Goal: Information Seeking & Learning: Find specific fact

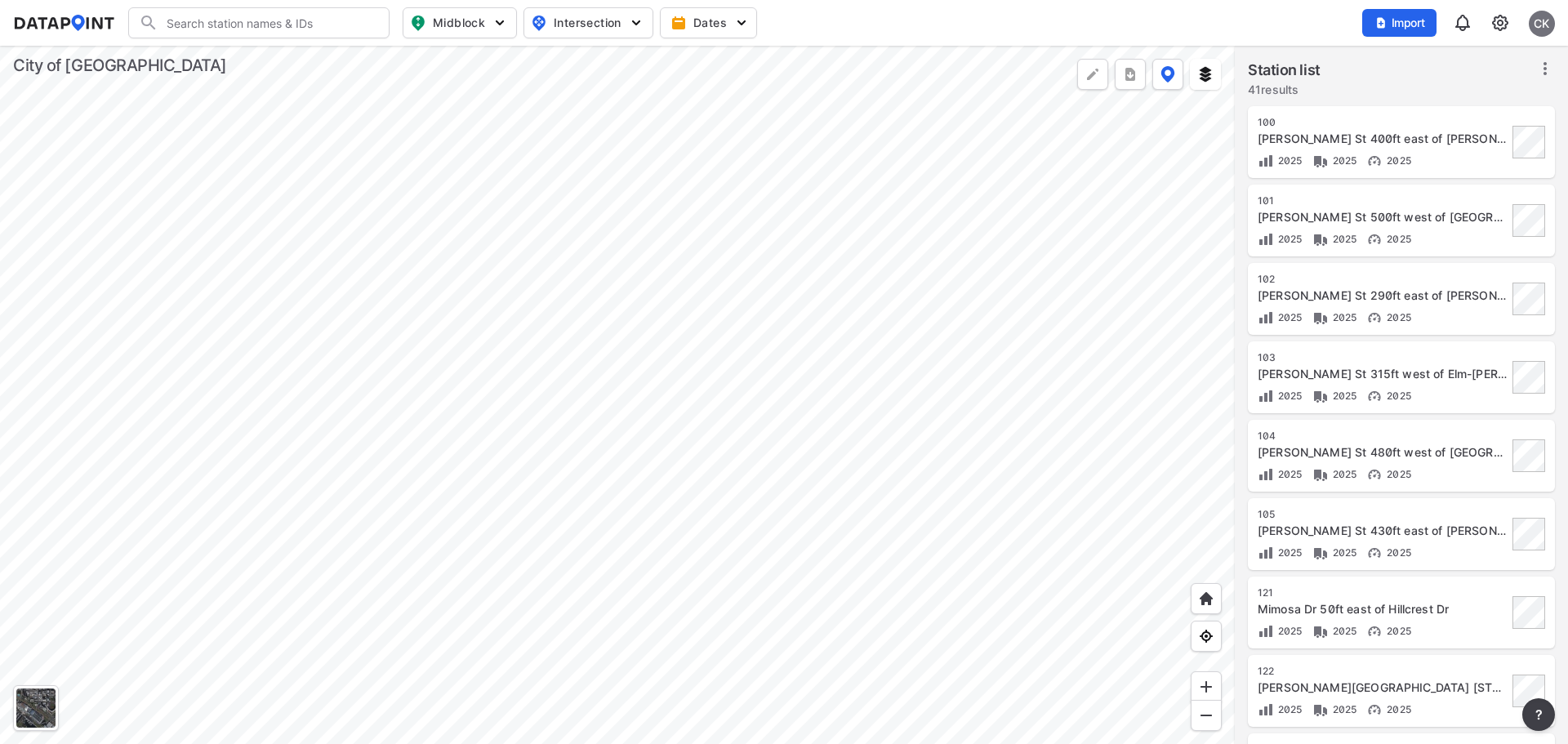
click at [1395, 137] on div "[PERSON_NAME] St 400ft east of [PERSON_NAME]" at bounding box center [1382, 139] width 250 height 16
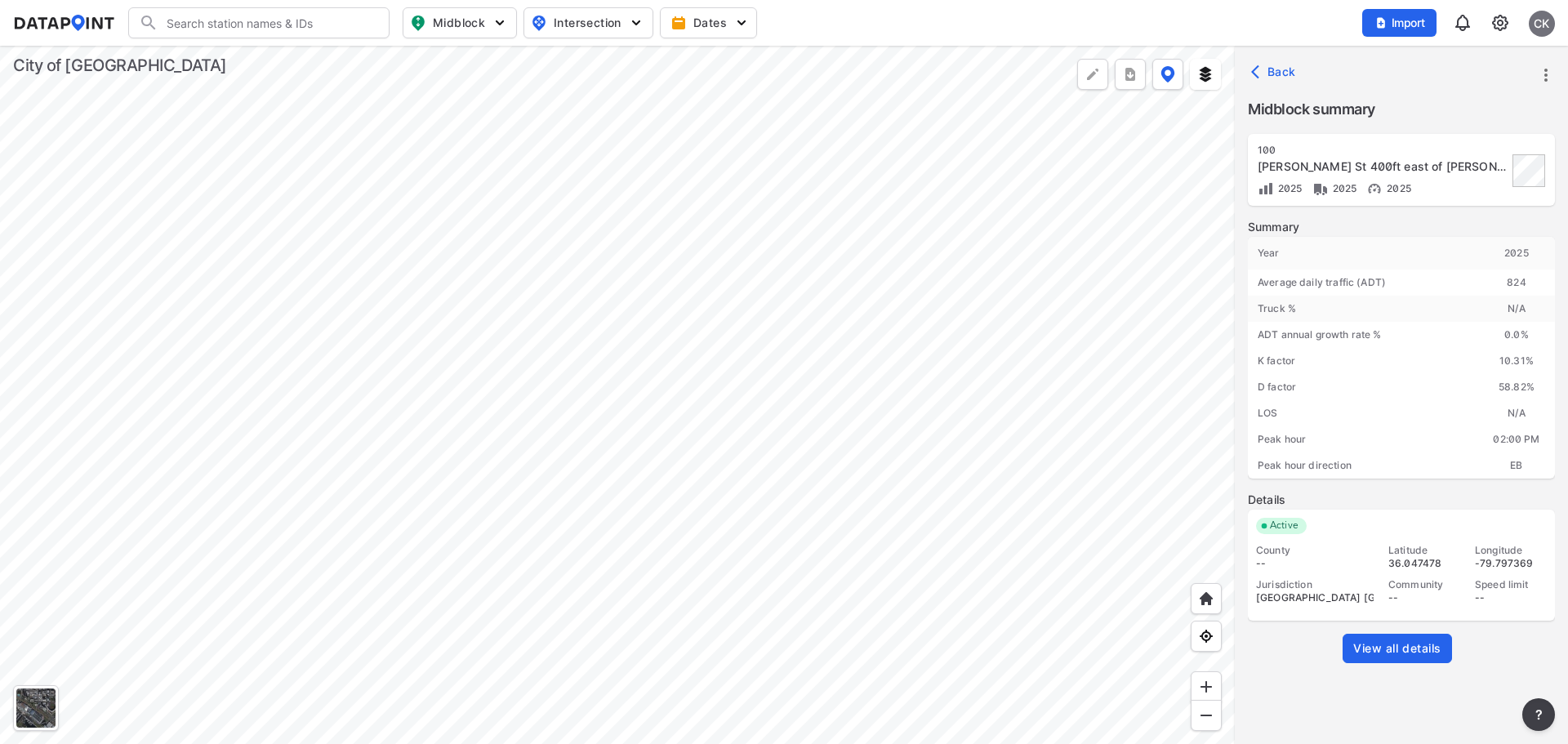
click at [1400, 653] on span "View all details" at bounding box center [1397, 649] width 88 height 16
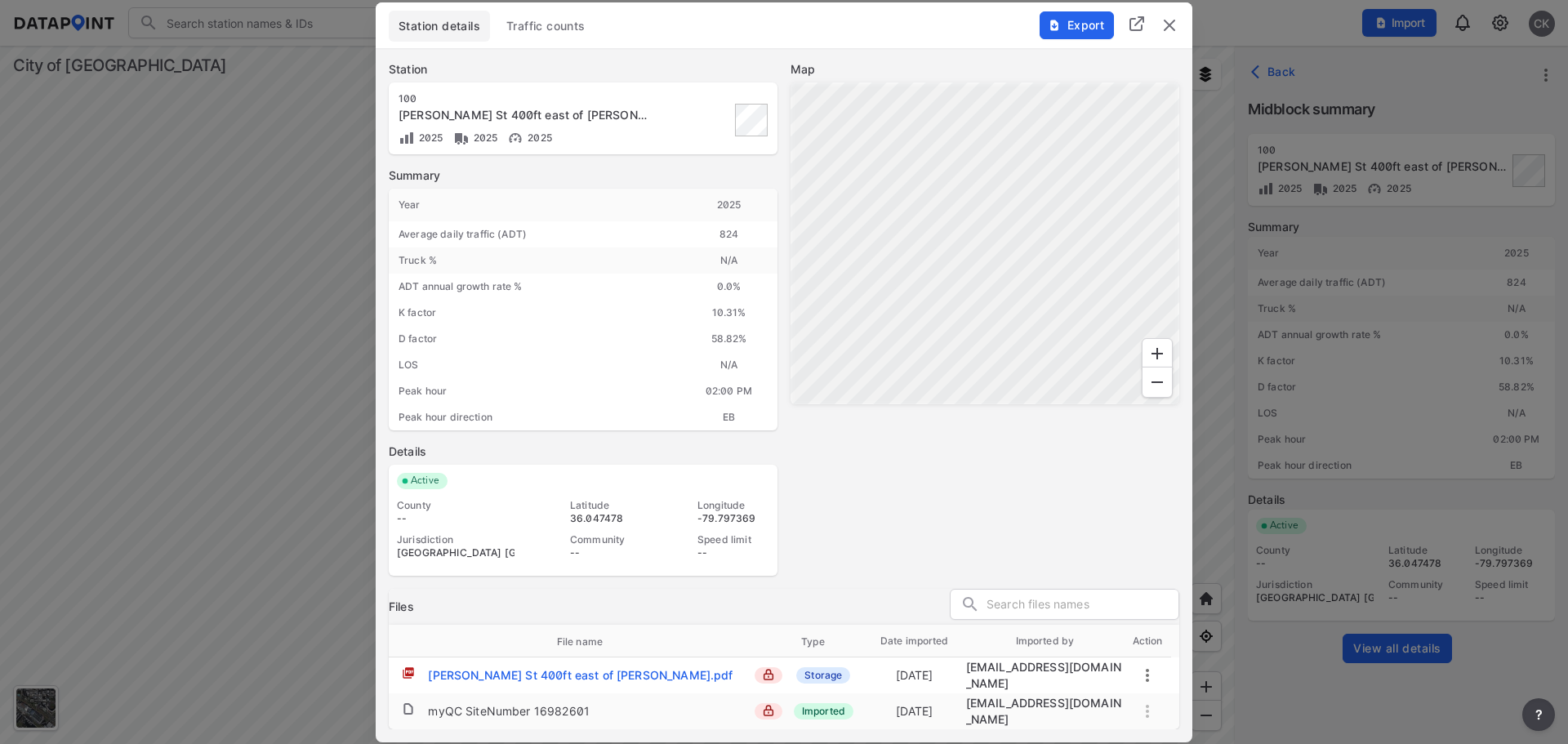
click at [542, 17] on button "Traffic counts" at bounding box center [546, 26] width 99 height 31
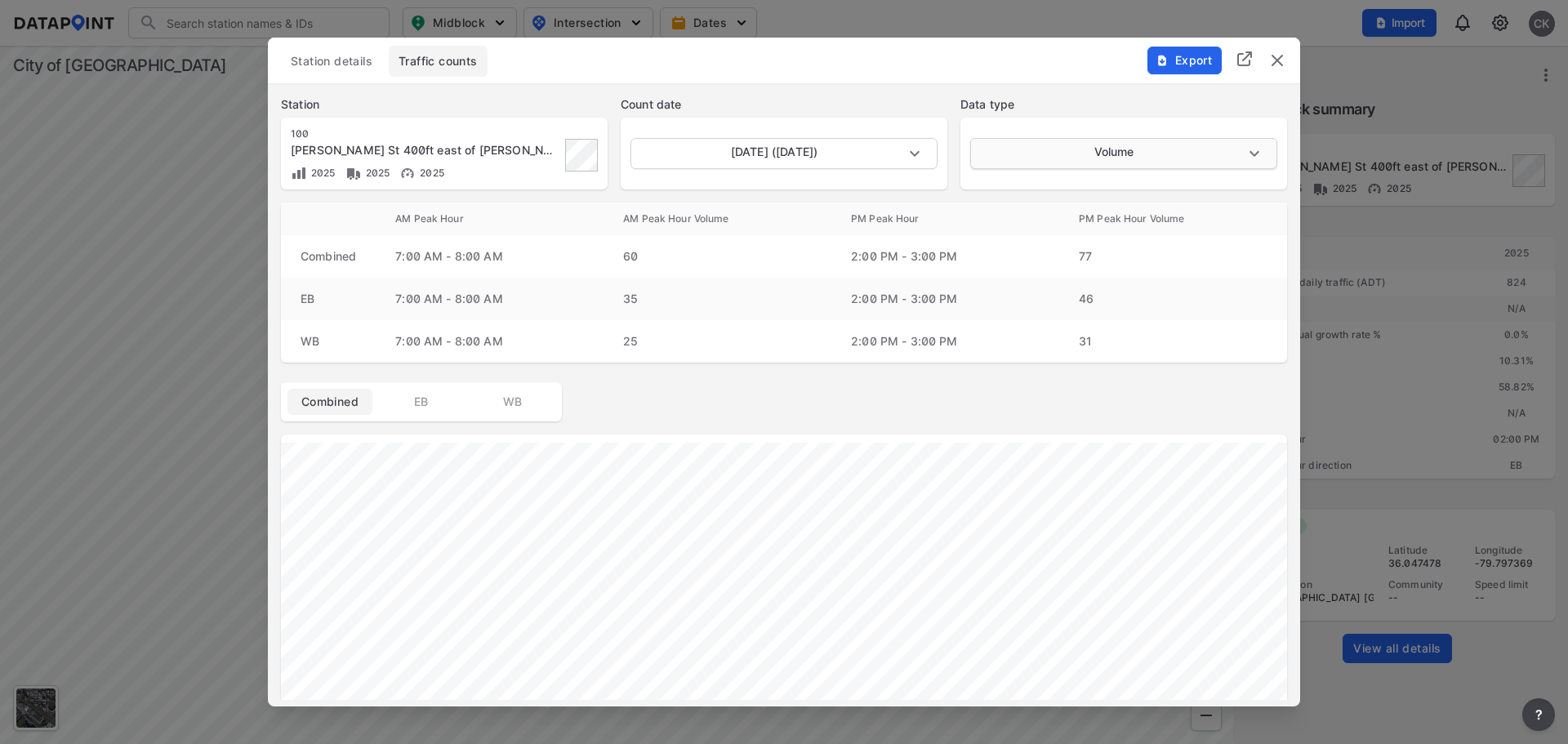
click at [1254, 154] on body "Search Please enter a search term. Midblock Intersection Dates Import CK Import…" at bounding box center [784, 372] width 1568 height 744
click at [1254, 154] on li "Volume" at bounding box center [1123, 154] width 304 height 31
click at [846, 159] on body "Search Please enter a search term. Midblock Intersection Dates Import CK Import…" at bounding box center [784, 372] width 1568 height 744
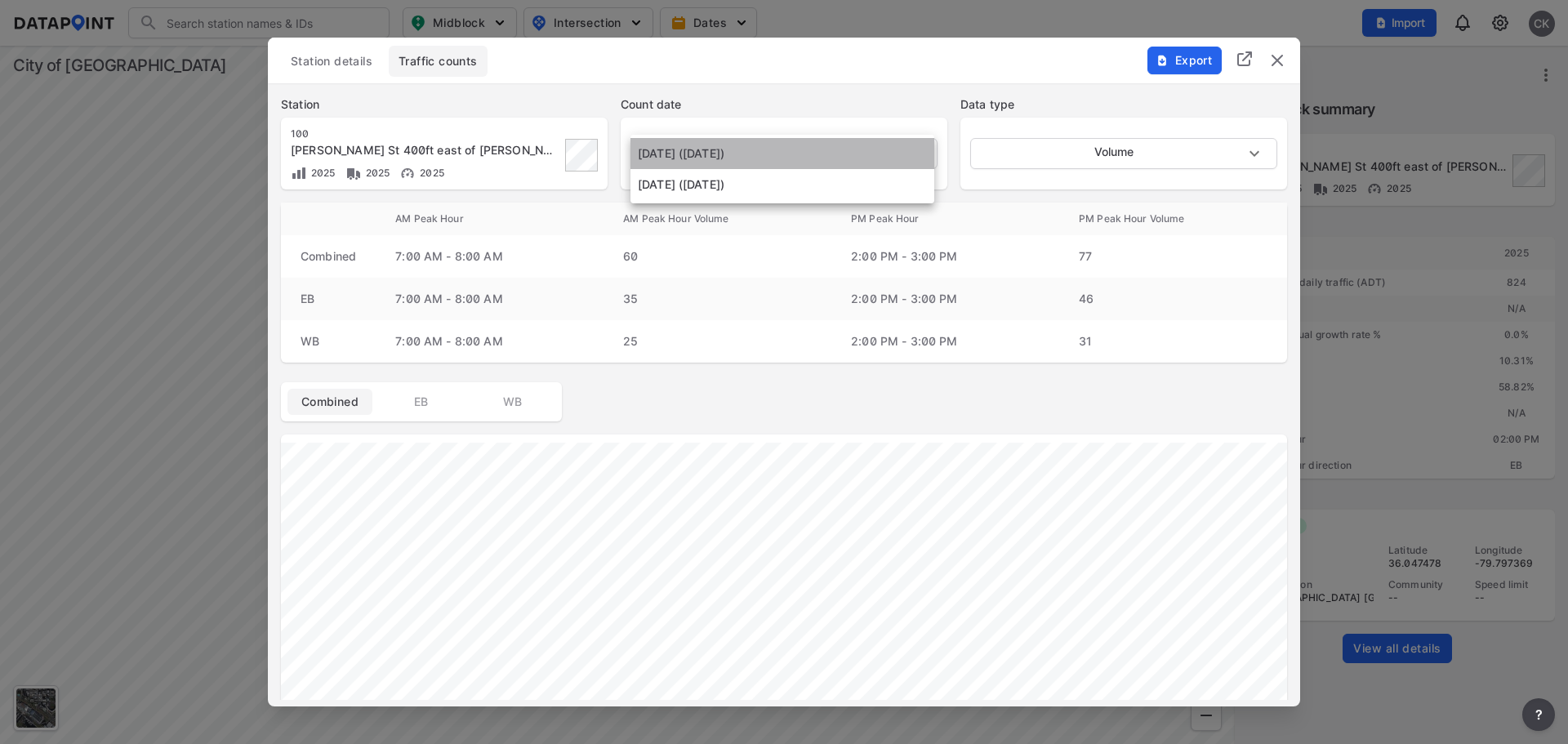
click at [846, 159] on li "[DATE] ([DATE])" at bounding box center [782, 154] width 304 height 31
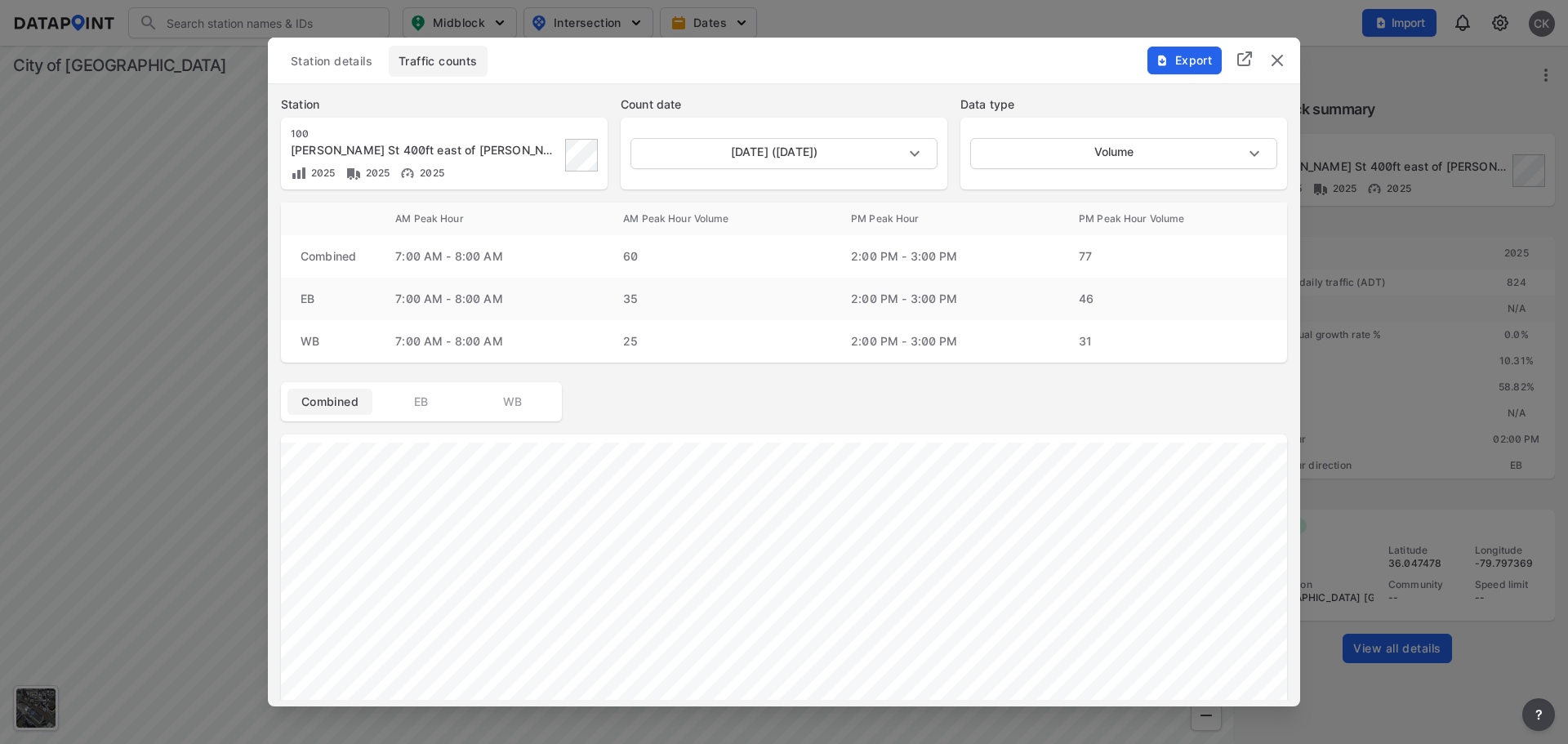
click at [1268, 60] on div "Export" at bounding box center [1217, 52] width 166 height 28
click at [1268, 60] on img "delete" at bounding box center [1277, 61] width 20 height 20
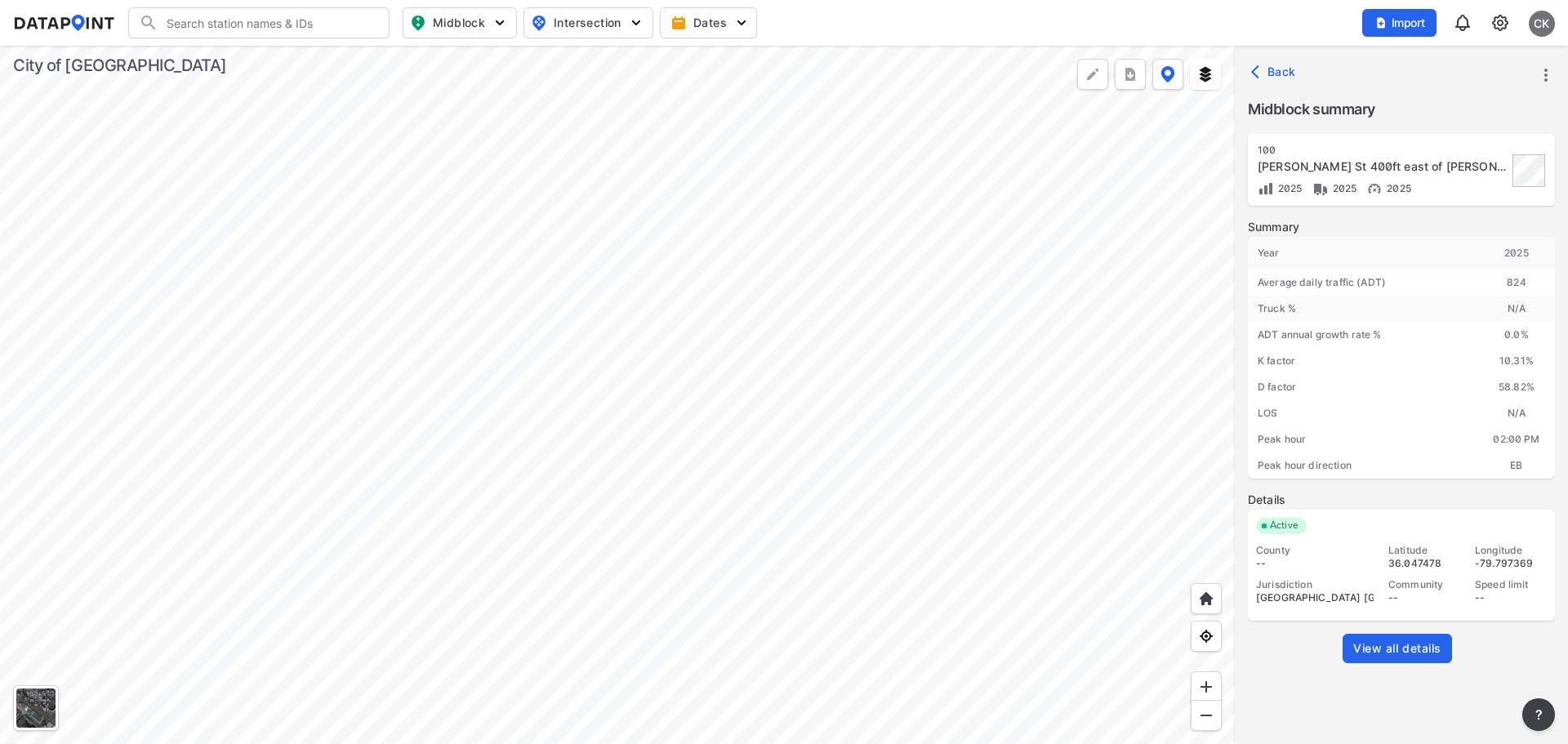
click at [648, 349] on div at bounding box center [617, 395] width 1235 height 699
click at [1418, 651] on span "View all details" at bounding box center [1397, 649] width 88 height 16
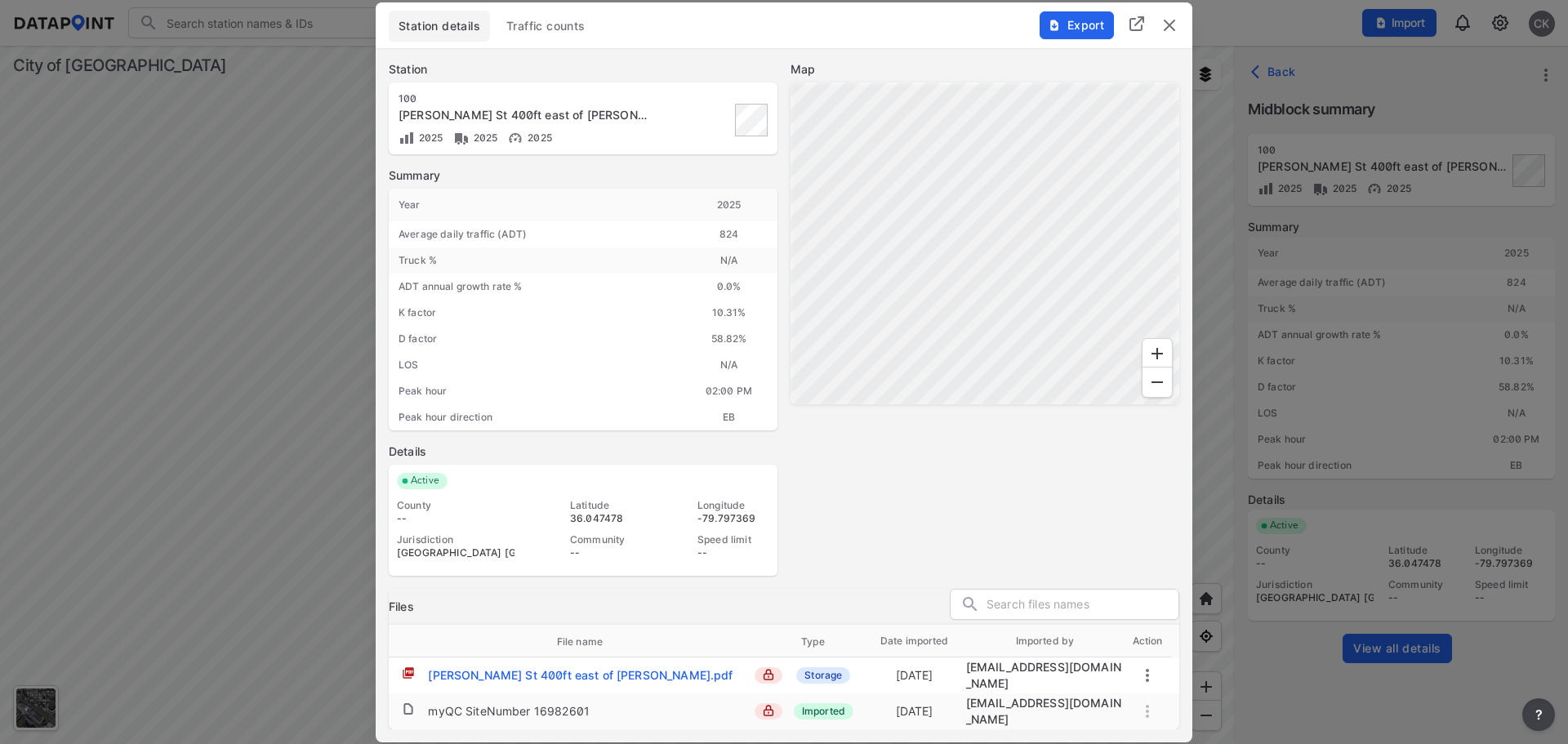
click at [1173, 25] on img "delete" at bounding box center [1169, 25] width 20 height 20
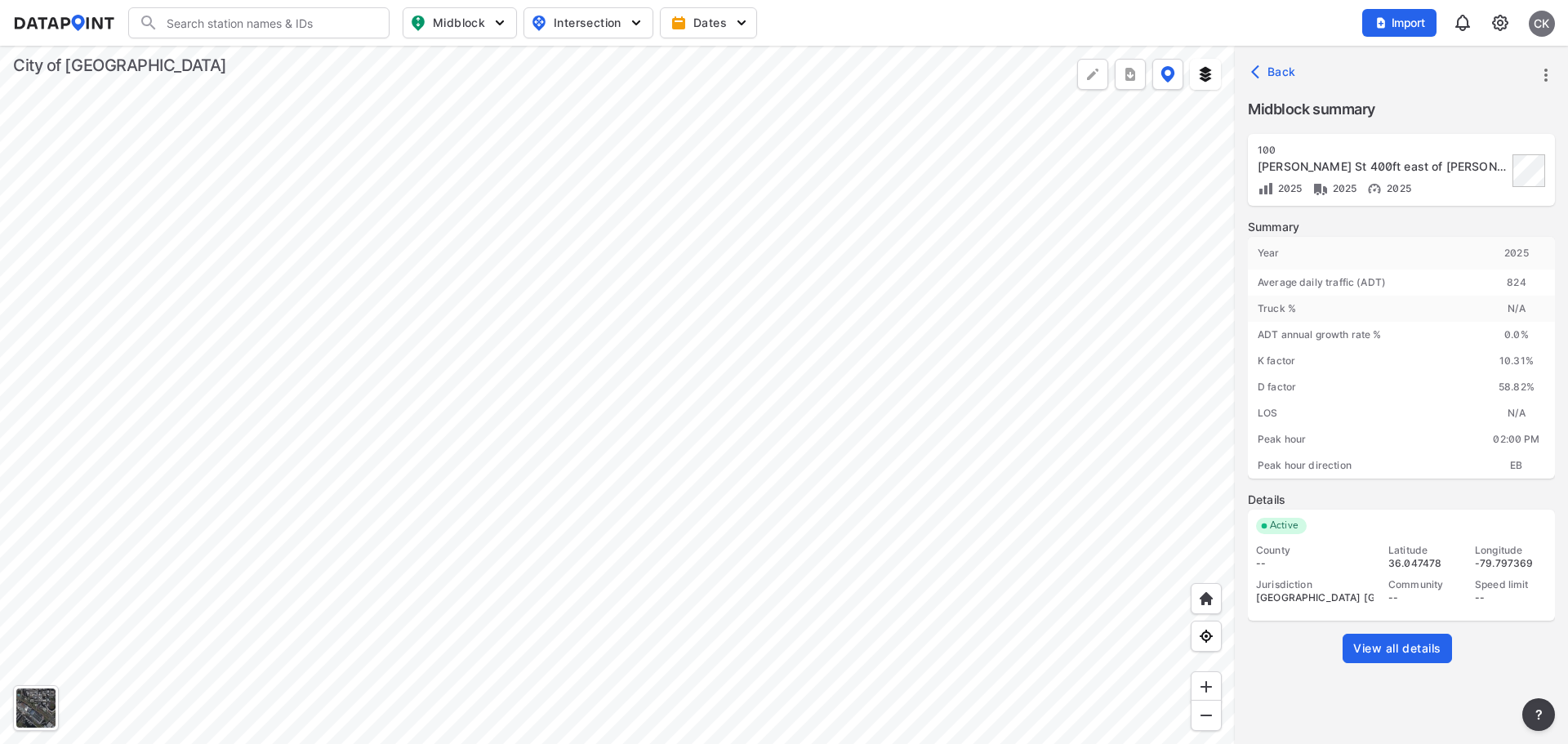
click at [829, 403] on div at bounding box center [617, 395] width 1235 height 699
click at [788, 474] on div at bounding box center [617, 395] width 1235 height 699
